Goal: Download file/media

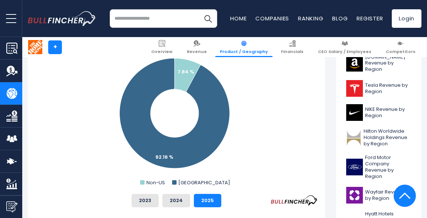
scroll to position [236, 0]
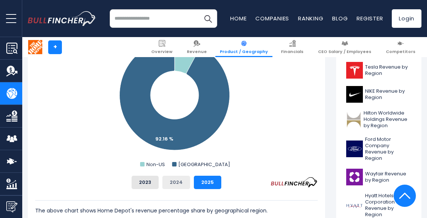
click at [172, 185] on button "2024" at bounding box center [176, 182] width 28 height 13
click at [149, 185] on button "2023" at bounding box center [145, 182] width 27 height 13
click at [206, 182] on button "2025" at bounding box center [207, 182] width 27 height 13
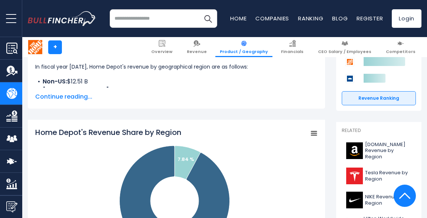
scroll to position [118, 0]
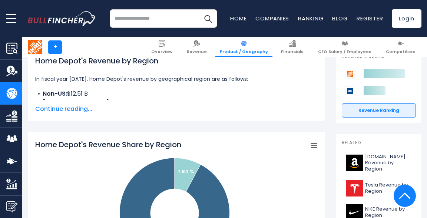
click at [312, 148] on icon "Home Depot's Revenue Share by Region" at bounding box center [313, 146] width 5 height 4
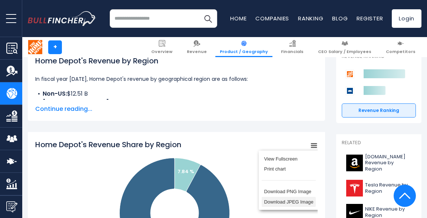
click at [275, 201] on li "Download JPEG Image" at bounding box center [289, 202] width 54 height 10
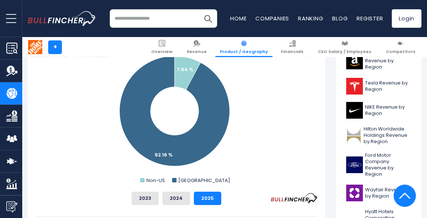
scroll to position [236, 0]
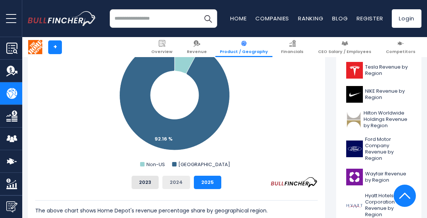
click at [172, 184] on button "2024" at bounding box center [176, 182] width 28 height 13
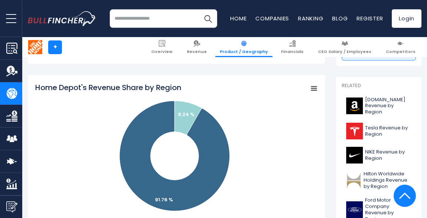
scroll to position [157, 0]
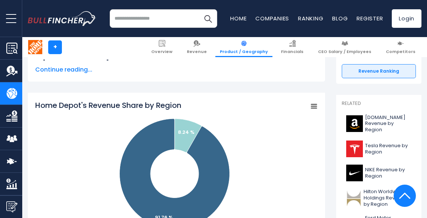
click at [316, 109] on rect "Home Depot's Revenue Share by Region" at bounding box center [314, 106] width 10 height 10
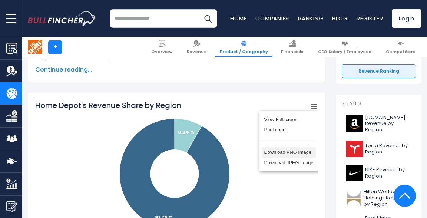
click at [284, 155] on li "Download PNG Image" at bounding box center [289, 152] width 54 height 10
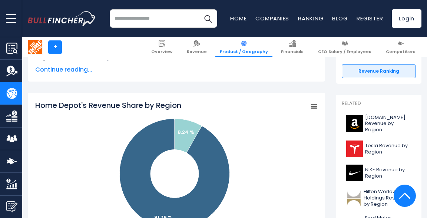
click at [274, 160] on rect "Home Depot's Revenue Share by Region" at bounding box center [176, 174] width 282 height 148
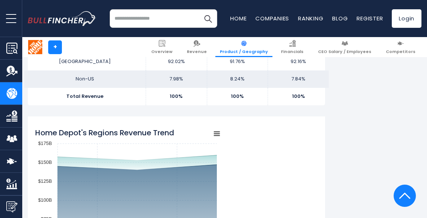
scroll to position [511, 0]
click at [218, 135] on rect "Home Depot's Regions Revenue Trend" at bounding box center [217, 134] width 10 height 10
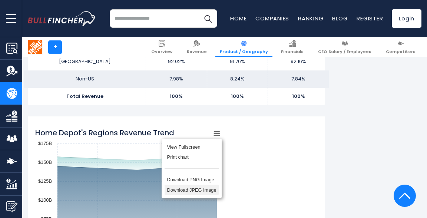
click at [189, 190] on li "Download JPEG Image" at bounding box center [192, 190] width 54 height 10
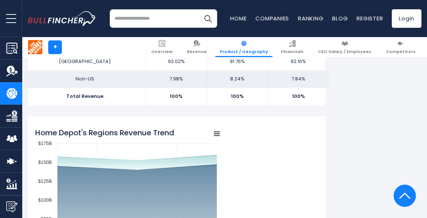
click at [245, 190] on div "Home Depot's Regions Revenue Trend Created with Highcharts 12.1.2 Chart context…" at bounding box center [176, 216] width 282 height 185
